Goal: Task Accomplishment & Management: Manage account settings

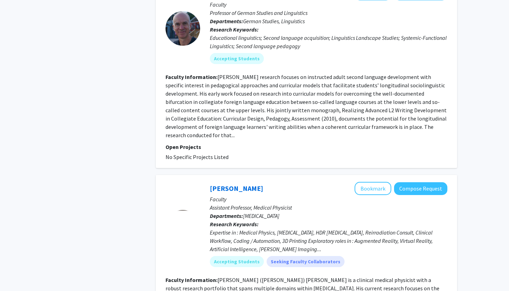
scroll to position [1940, 0]
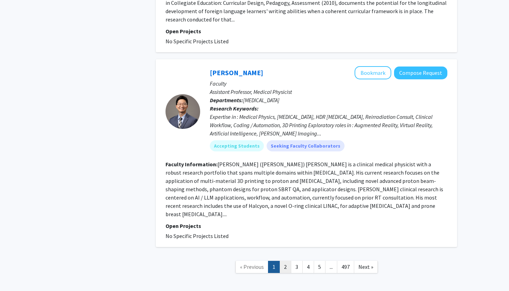
click at [284, 261] on link "2" at bounding box center [285, 267] width 12 height 12
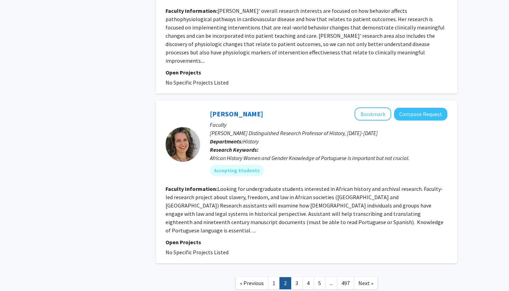
scroll to position [1523, 0]
click at [299, 277] on link "3" at bounding box center [297, 283] width 12 height 12
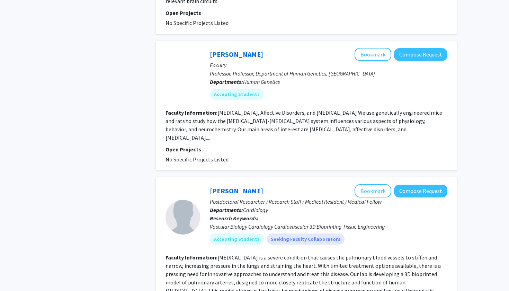
scroll to position [1340, 0]
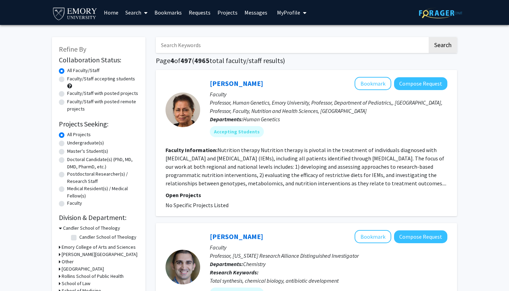
click at [114, 15] on link "Home" at bounding box center [110, 12] width 21 height 24
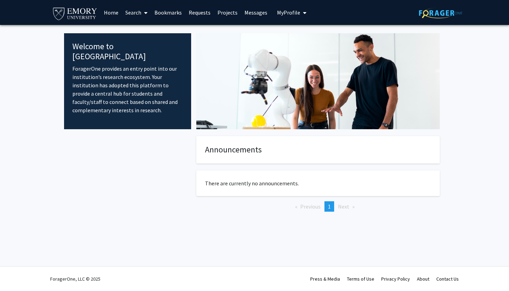
click at [290, 15] on span "My Profile" at bounding box center [288, 12] width 23 height 7
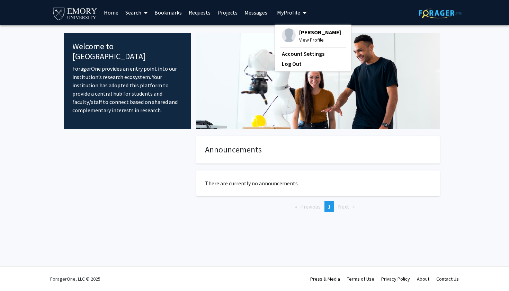
click at [302, 33] on span "[PERSON_NAME]" at bounding box center [320, 32] width 42 height 8
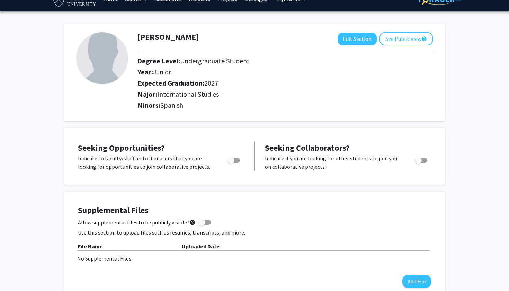
scroll to position [16, 0]
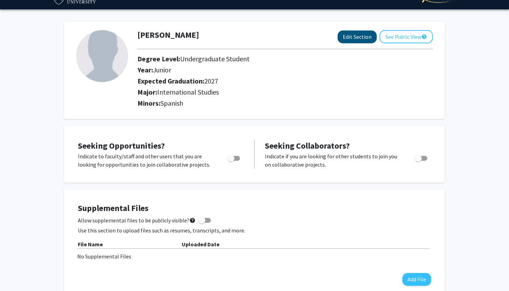
click at [356, 37] on button "Edit Section" at bounding box center [357, 36] width 39 height 13
select select "junior"
select select "2027"
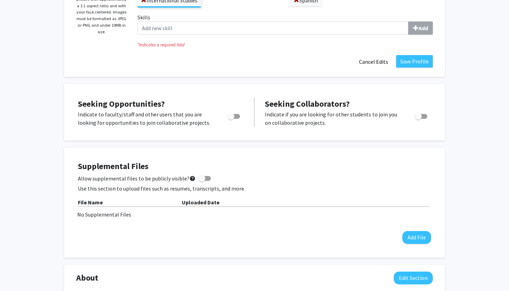
scroll to position [217, 0]
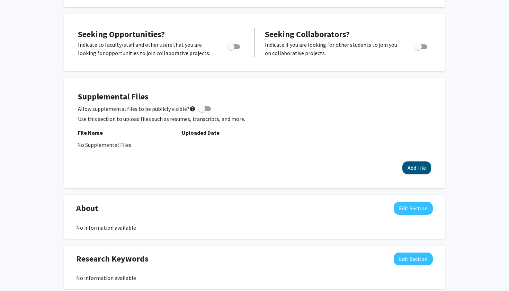
click at [411, 170] on button "Add File" at bounding box center [416, 167] width 29 height 13
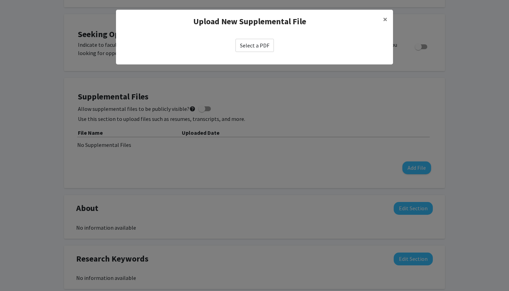
click at [255, 43] on label "Select a PDF" at bounding box center [254, 45] width 38 height 13
click at [0, 0] on input "Select a PDF" at bounding box center [0, 0] width 0 height 0
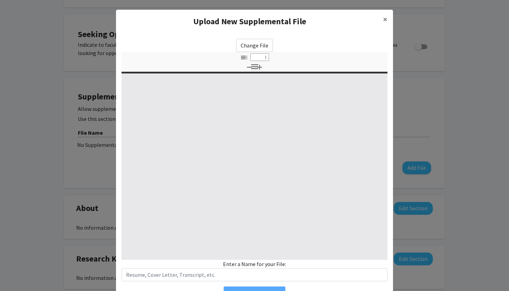
select select "custom"
type input "0"
select select "custom"
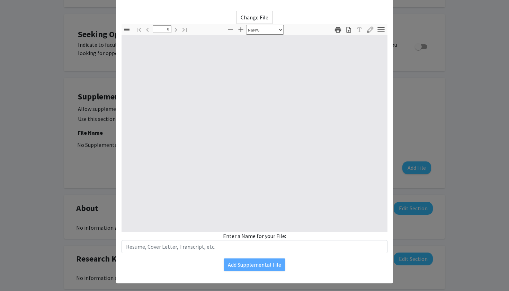
type input "1"
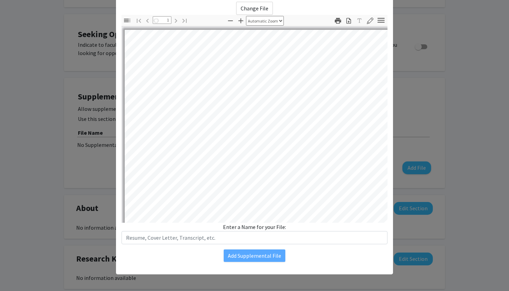
select select "auto"
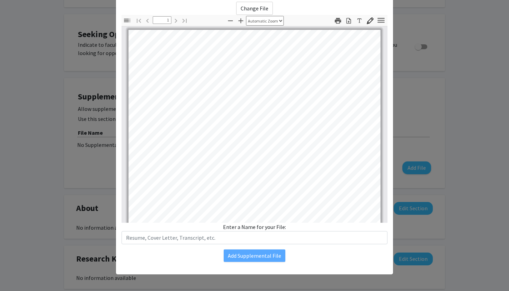
scroll to position [0, 0]
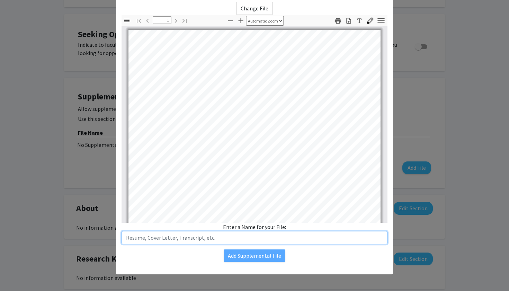
click at [255, 243] on input "text" at bounding box center [255, 237] width 266 height 13
type input "M"
type input "Resume"
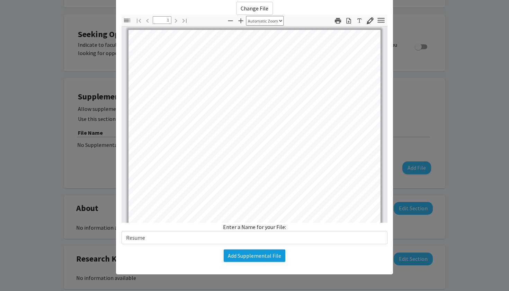
click at [257, 253] on button "Add Supplemental File" at bounding box center [255, 255] width 62 height 12
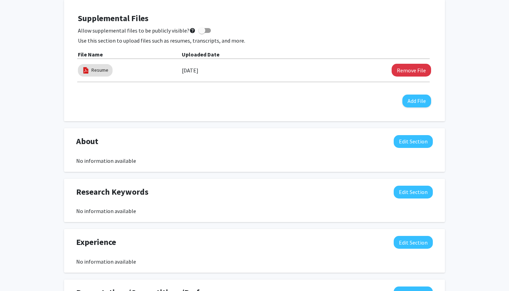
scroll to position [293, 0]
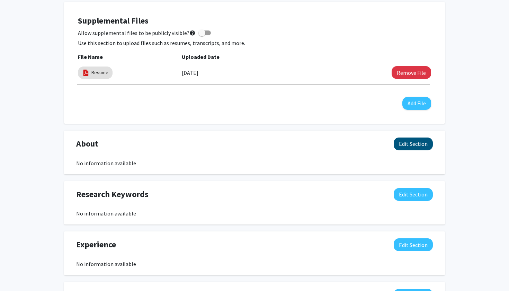
click at [424, 147] on button "Edit Section" at bounding box center [413, 143] width 39 height 13
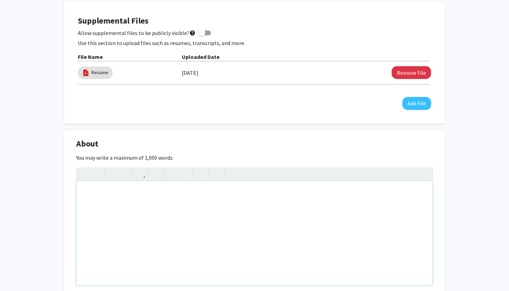
click at [382, 209] on div "Note to users with screen readers: Please deactivate our accessibility plugin f…" at bounding box center [255, 233] width 356 height 104
paste div "Note to users with screen readers: Please deactivate our accessibility plugin f…"
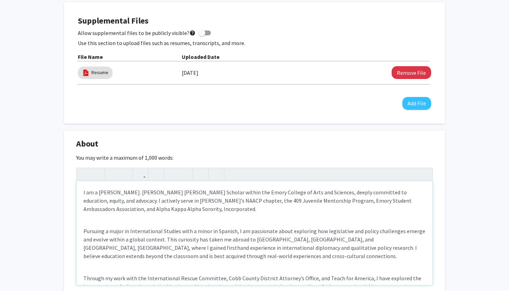
type textarea "<l>I do s Ametco. A.Elitsedd-Eiusmo Tempor Inci, Ut. Laboree dolore mag Aliqu E…"
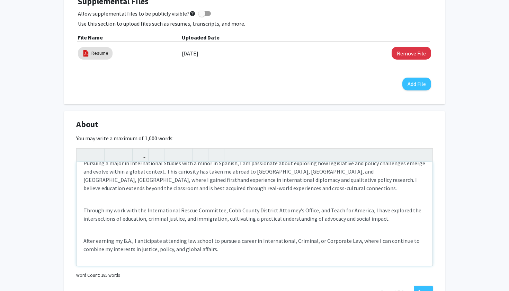
scroll to position [321, 0]
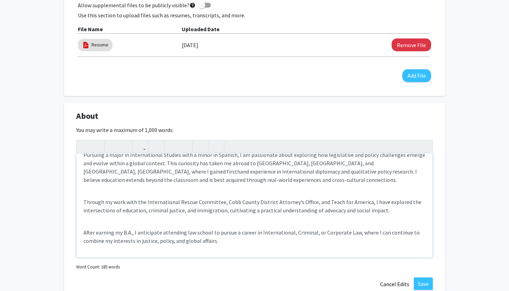
click at [253, 223] on div "I am a [PERSON_NAME]. [PERSON_NAME] [PERSON_NAME] Scholar within the Emory Coll…" at bounding box center [255, 205] width 356 height 104
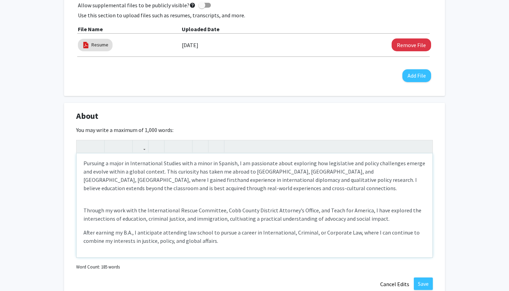
scroll to position [40, 0]
click at [247, 202] on div "I am a [PERSON_NAME]. [PERSON_NAME] [PERSON_NAME] Scholar within the Emory Coll…" at bounding box center [255, 205] width 356 height 104
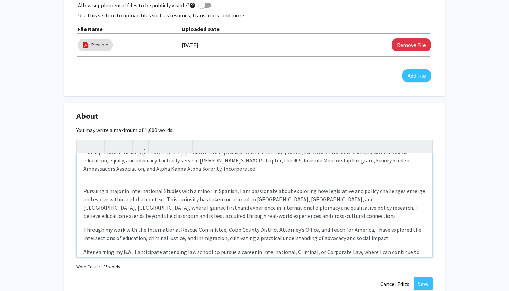
scroll to position [0, 0]
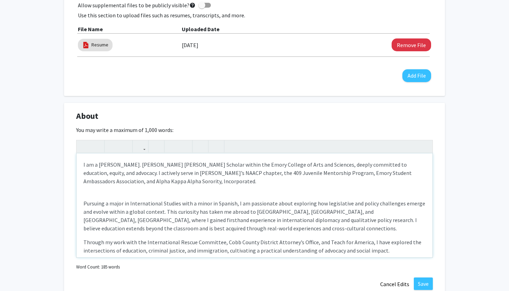
click at [241, 192] on div "I am a [PERSON_NAME]. [PERSON_NAME] [PERSON_NAME] Scholar within the Emory Coll…" at bounding box center [255, 205] width 356 height 104
type textarea "<l>I do s Ametco. A.Elitsedd-Eiusmo Tempor Inci, Ut. Laboree dolore mag Aliqu E…"
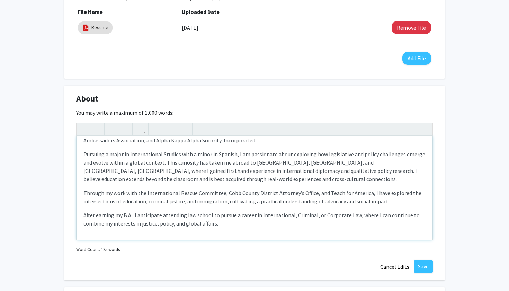
scroll to position [371, 0]
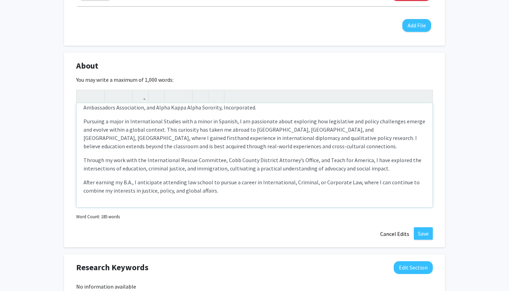
click at [257, 203] on div "I am a [PERSON_NAME]. [PERSON_NAME] [PERSON_NAME] Scholar within the Emory Coll…" at bounding box center [255, 155] width 356 height 104
click at [419, 236] on button "Save" at bounding box center [423, 233] width 19 height 12
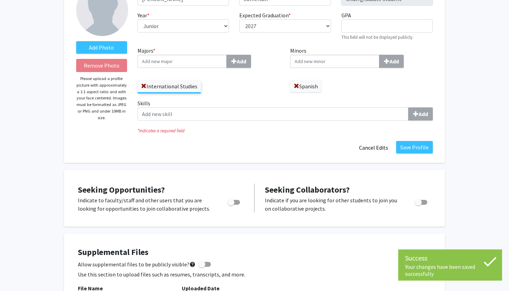
scroll to position [63, 0]
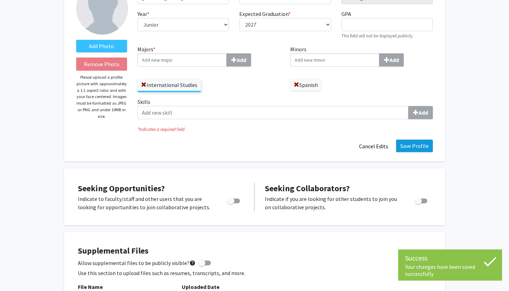
click at [422, 150] on button "Save Profile" at bounding box center [414, 146] width 37 height 12
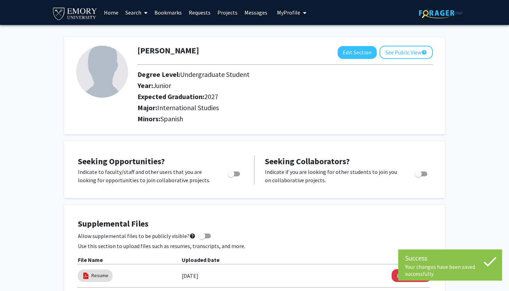
scroll to position [0, 0]
click at [277, 11] on span "My Profile" at bounding box center [288, 12] width 23 height 7
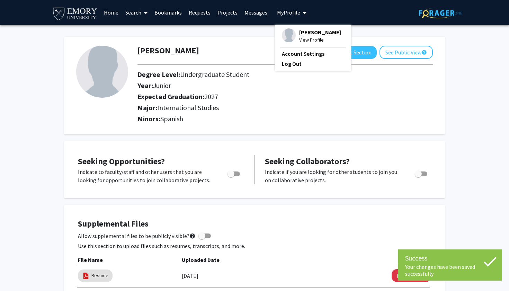
click at [283, 27] on div "[PERSON_NAME] View Profile Account Settings Log Out" at bounding box center [313, 48] width 76 height 46
click at [285, 34] on img at bounding box center [289, 35] width 14 height 14
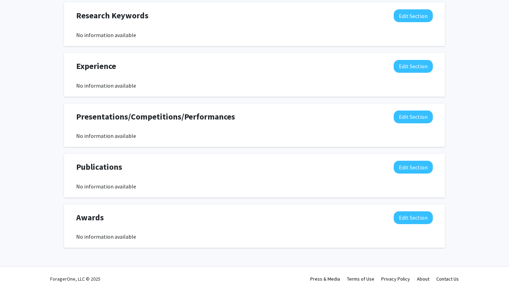
scroll to position [468, 0]
click at [415, 172] on button "Edit Section" at bounding box center [413, 167] width 39 height 13
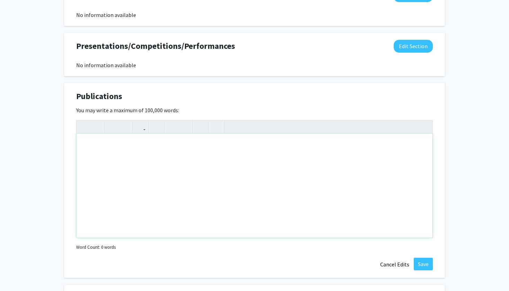
scroll to position [617, 0]
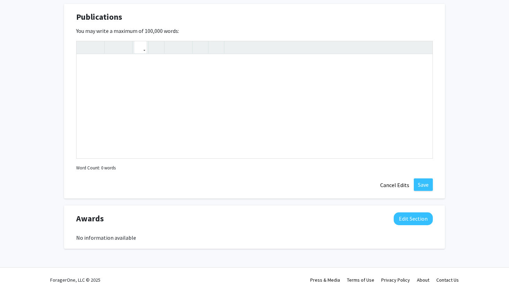
click at [137, 47] on icon "button" at bounding box center [140, 47] width 6 height 11
click at [147, 62] on div "Insert link Remove link" at bounding box center [254, 100] width 357 height 118
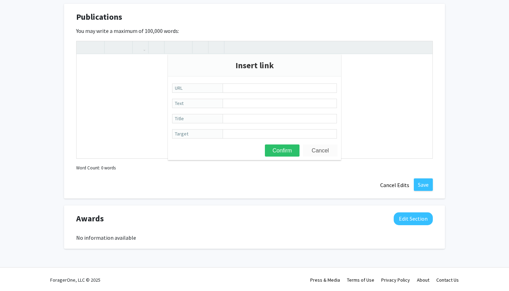
click at [312, 150] on button "Cancel" at bounding box center [320, 150] width 35 height 12
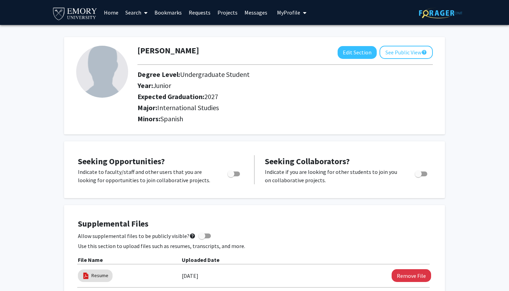
scroll to position [0, 0]
click at [109, 11] on link "Home" at bounding box center [110, 12] width 21 height 24
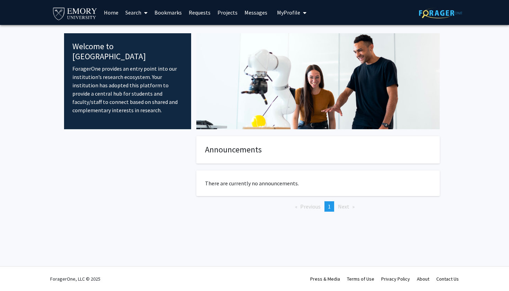
click at [286, 16] on span "My Profile" at bounding box center [288, 12] width 23 height 7
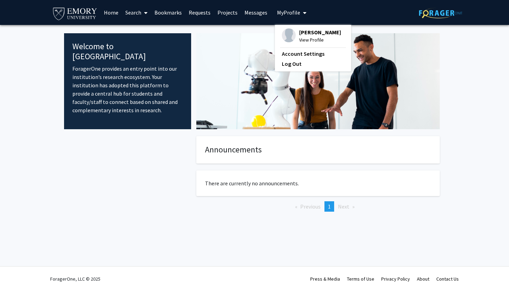
click at [282, 30] on img at bounding box center [289, 35] width 14 height 14
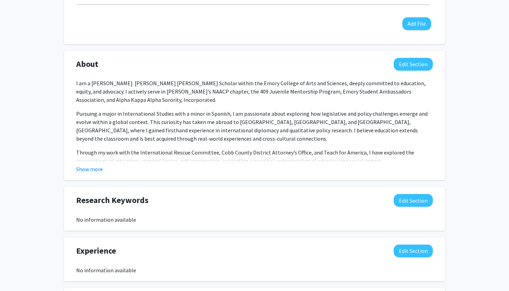
scroll to position [285, 0]
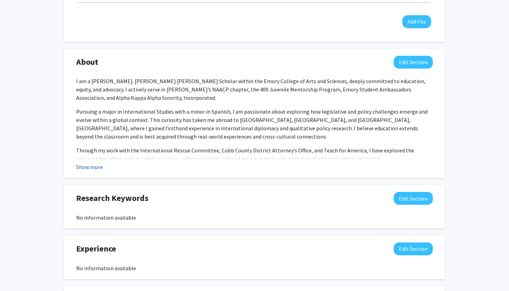
click at [85, 169] on button "Show more" at bounding box center [89, 167] width 27 height 8
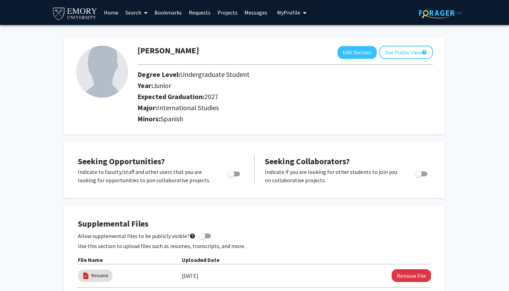
scroll to position [0, 0]
click at [115, 16] on link "Home" at bounding box center [110, 12] width 21 height 24
